Goal: Book appointment/travel/reservation

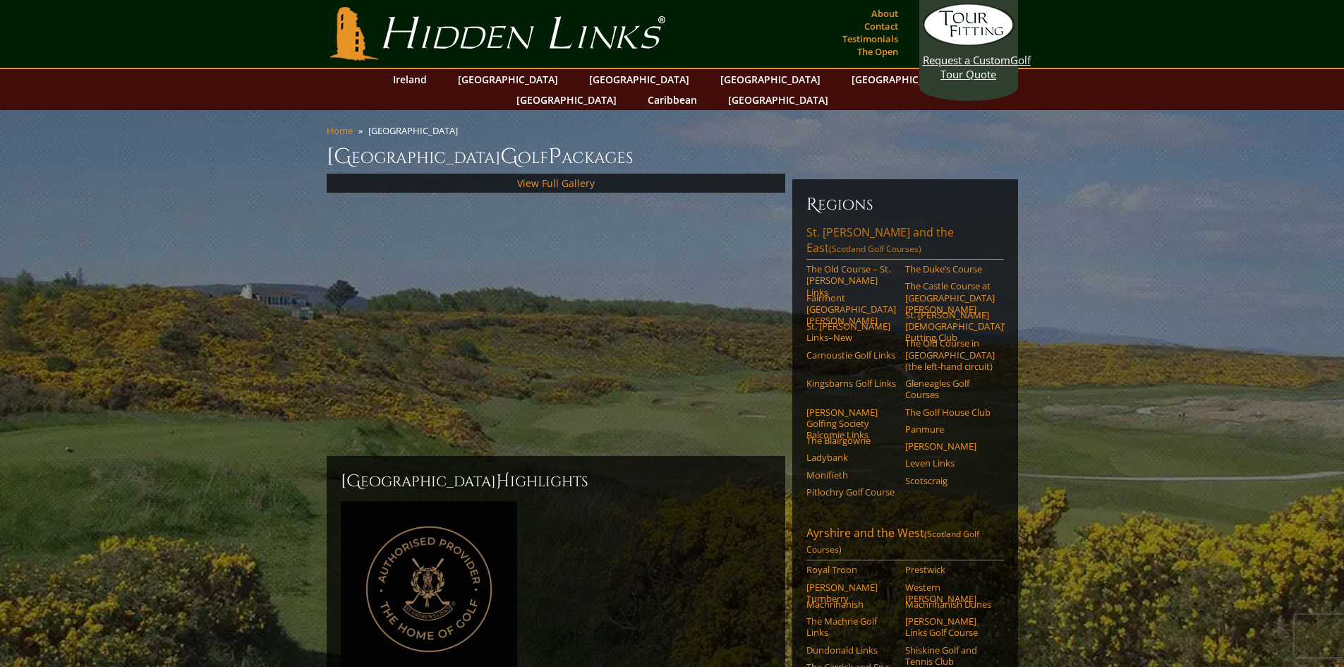
scroll to position [141, 0]
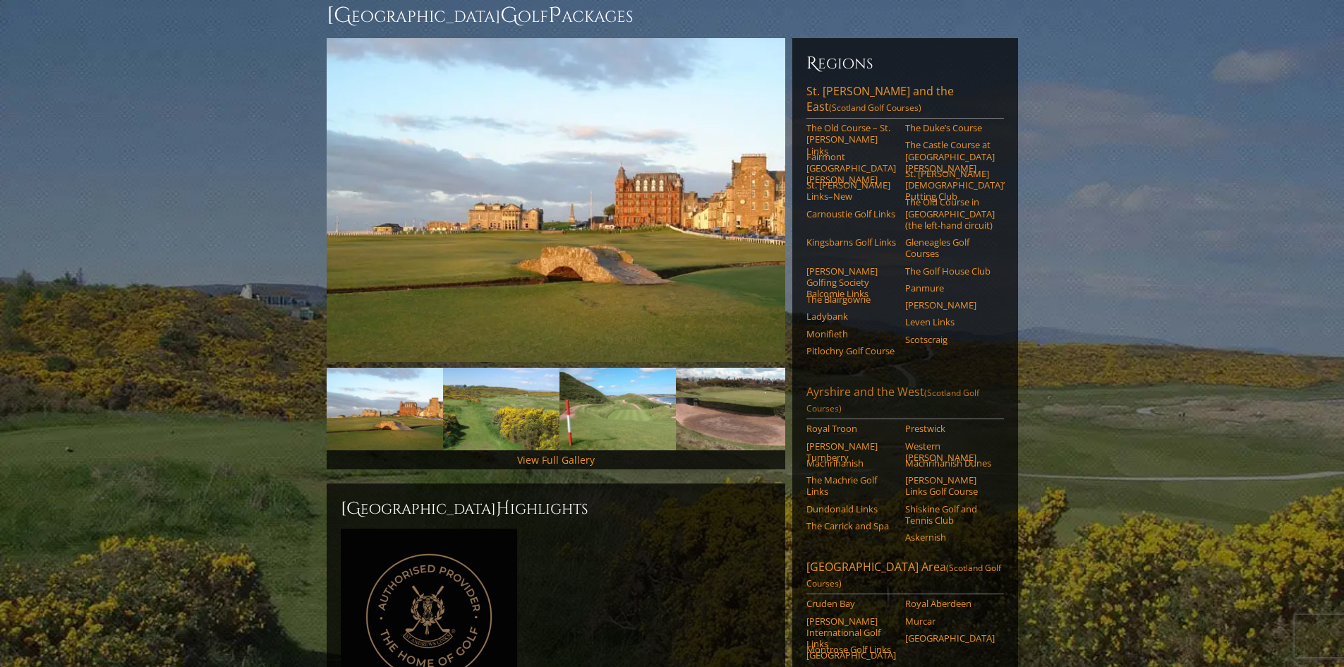
click at [854, 384] on link "Ayrshire and the West (Scotland Golf Courses)" at bounding box center [905, 401] width 198 height 35
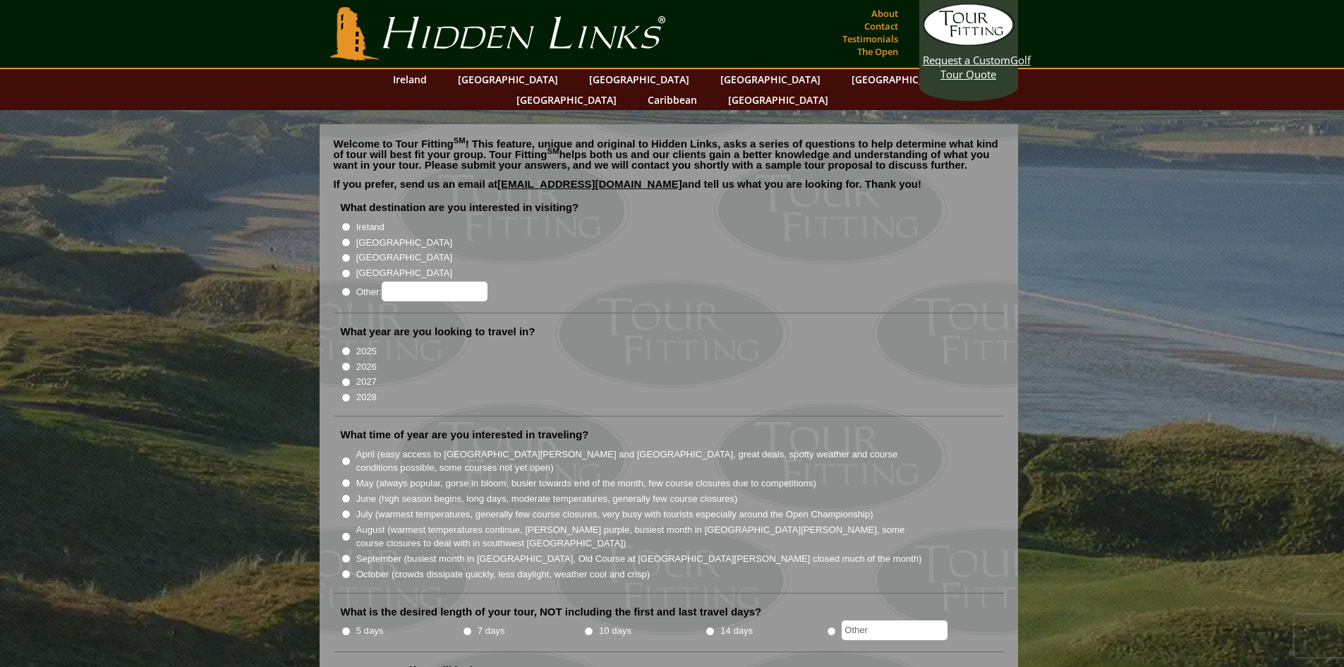
click at [354, 234] on li "[GEOGRAPHIC_DATA]" at bounding box center [674, 242] width 667 height 16
click at [355, 358] on li "2026" at bounding box center [674, 366] width 667 height 16
click at [343, 494] on input "June (high season begins, long days, moderate temperatures, generally few cours…" at bounding box center [345, 498] width 9 height 9
radio input "true"
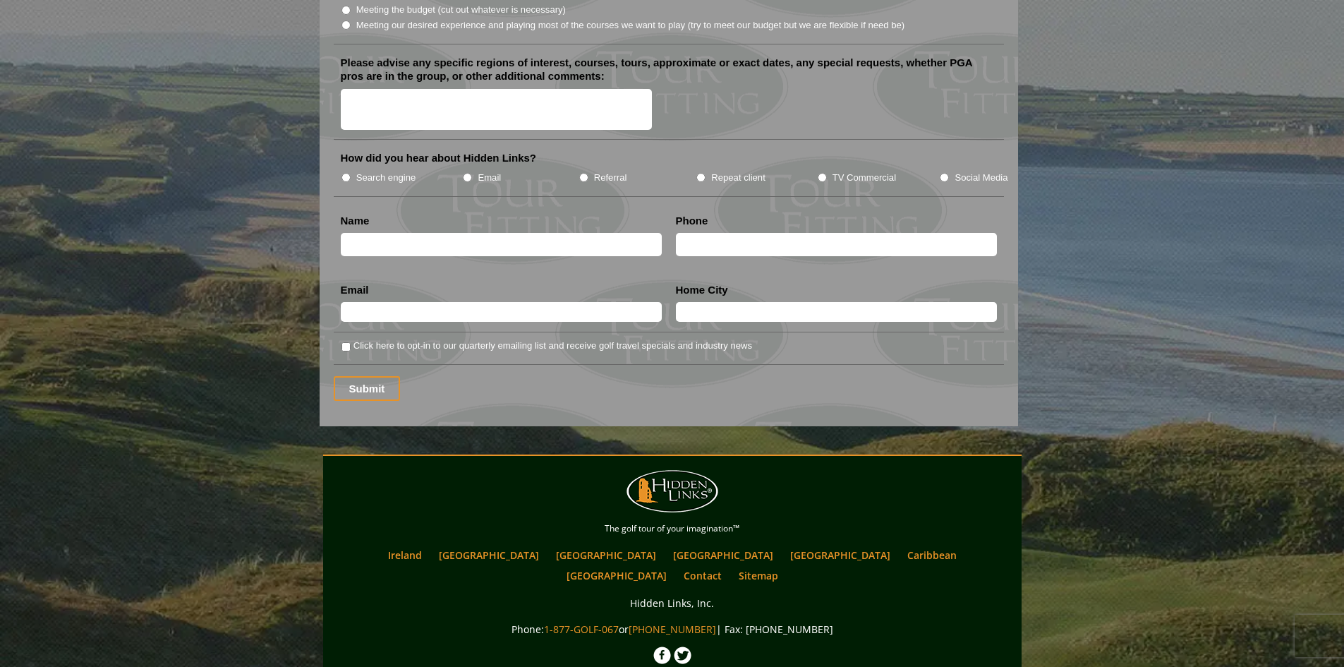
scroll to position [1823, 0]
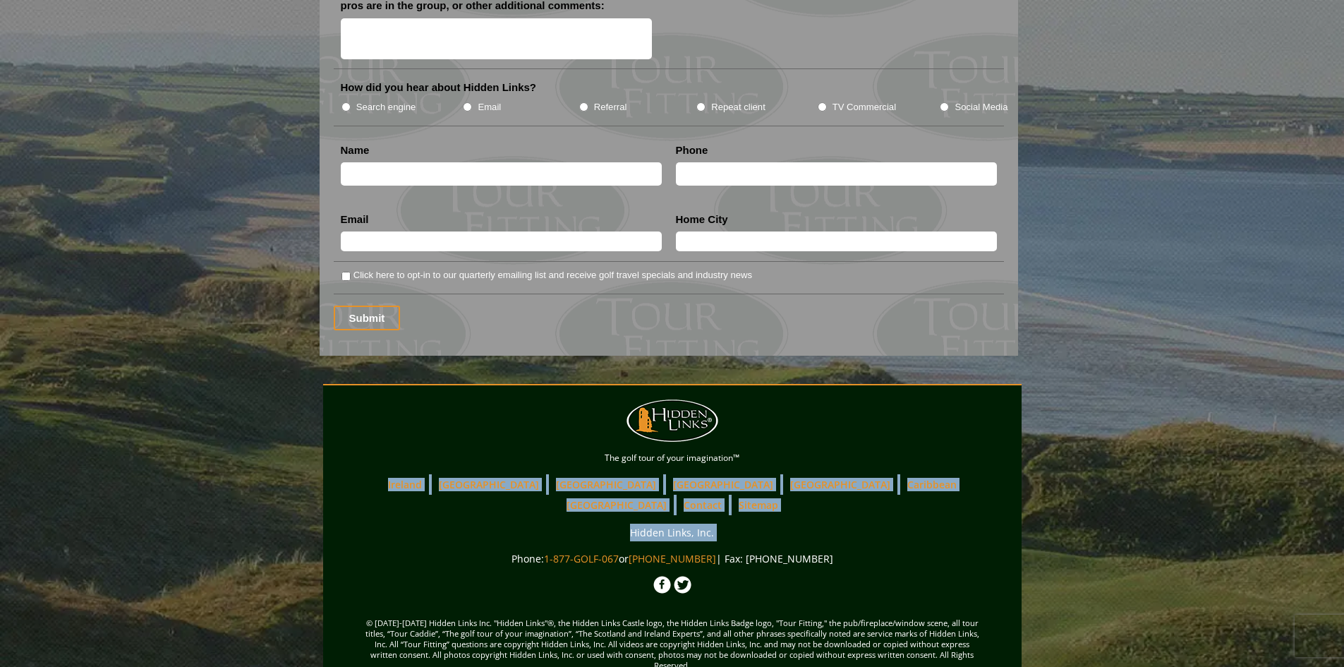
drag, startPoint x: 525, startPoint y: 522, endPoint x: 571, endPoint y: 503, distance: 49.7
click at [423, 471] on div "Main menu Back to content Hidden Links Golf The golf tour of your imagination™ …" at bounding box center [672, 550] width 698 height 303
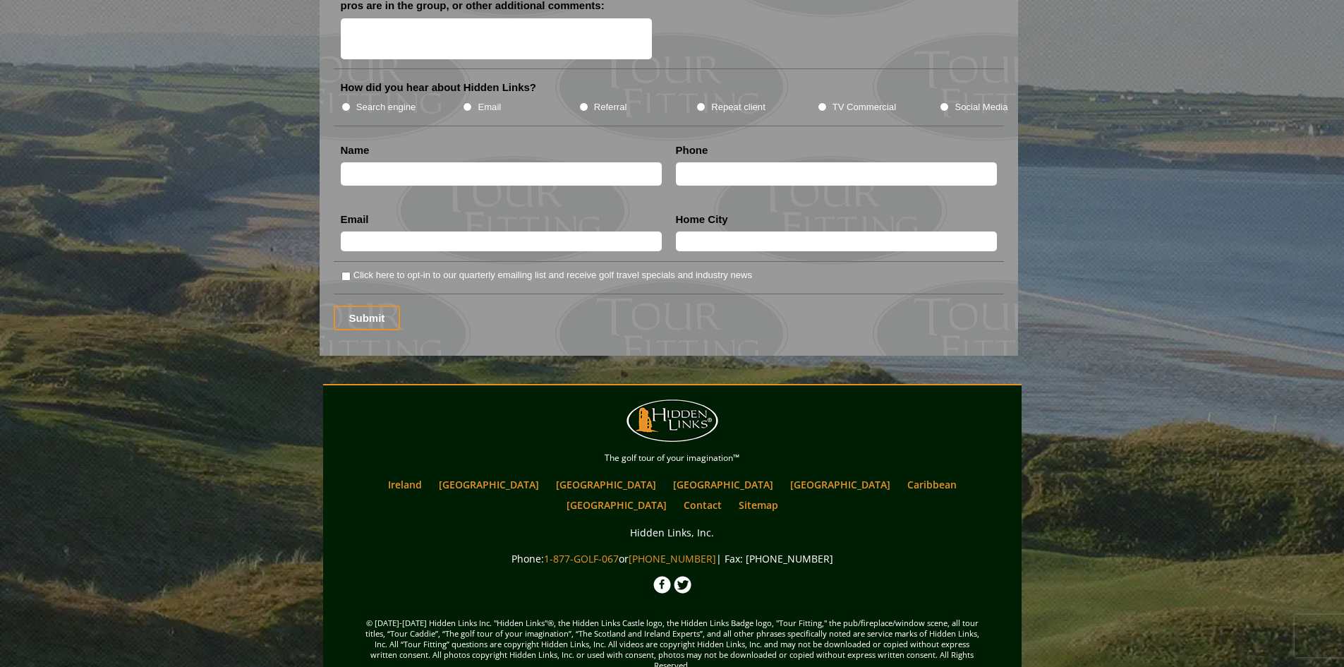
click at [840, 507] on div "Main menu Back to content Hidden Links Golf The golf tour of your imagination™ …" at bounding box center [672, 550] width 698 height 303
drag, startPoint x: 840, startPoint y: 523, endPoint x: 432, endPoint y: 459, distance: 413.5
click at [432, 459] on div "Main menu Back to content Hidden Links Golf The golf tour of your imagination™ …" at bounding box center [672, 550] width 698 height 303
drag, startPoint x: 770, startPoint y: 440, endPoint x: 396, endPoint y: 313, distance: 395.1
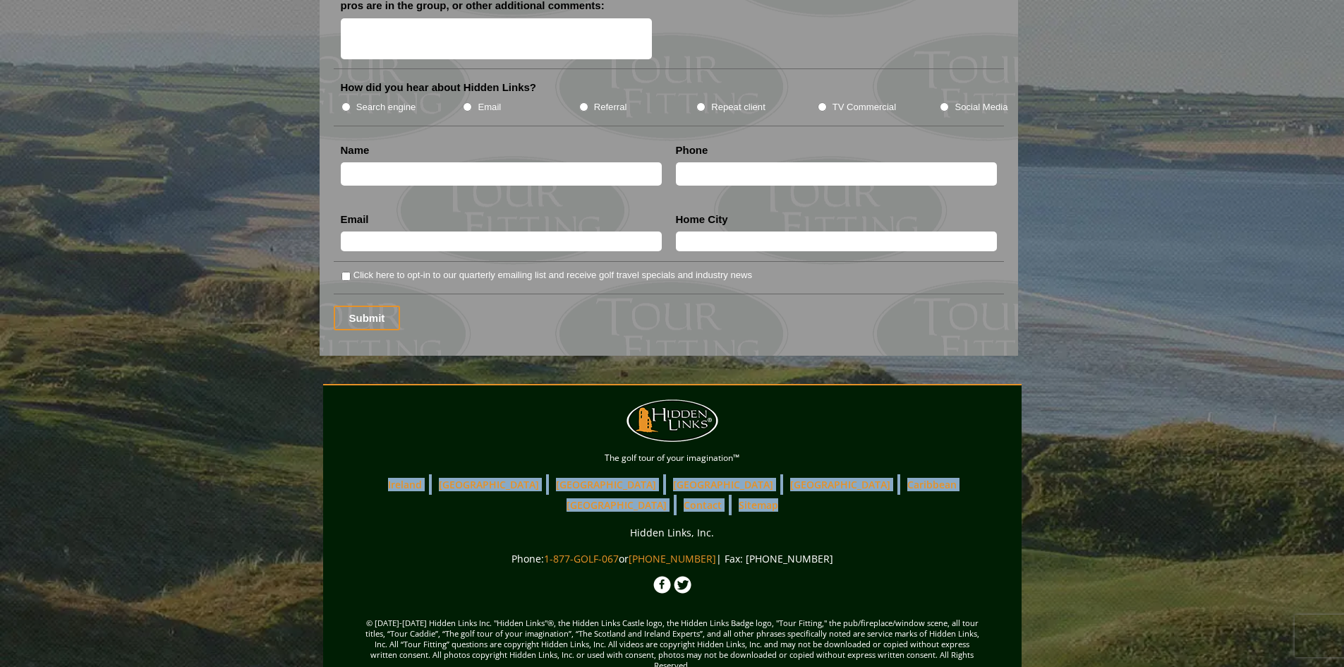
drag, startPoint x: 545, startPoint y: 468, endPoint x: 870, endPoint y: 446, distance: 326.0
click at [948, 474] on ul "Ireland Scotland England Wales Canada Caribbean USA Contact Sitemap" at bounding box center [672, 494] width 691 height 41
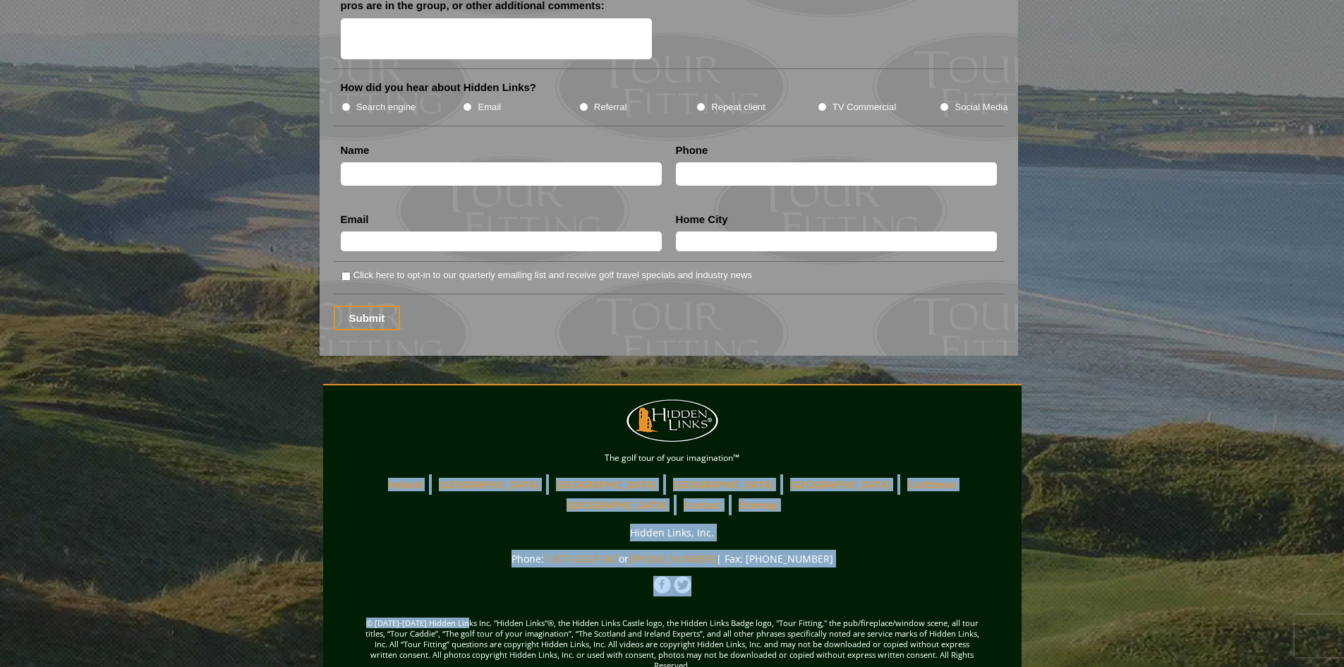
drag, startPoint x: 766, startPoint y: 440, endPoint x: 362, endPoint y: 588, distance: 430.3
click at [368, 582] on div "Main menu Back to content Hidden Links Golf The golf tour of your imagination™ …" at bounding box center [672, 550] width 698 height 303
